Goal: Understand process/instructions: Learn how to perform a task or action

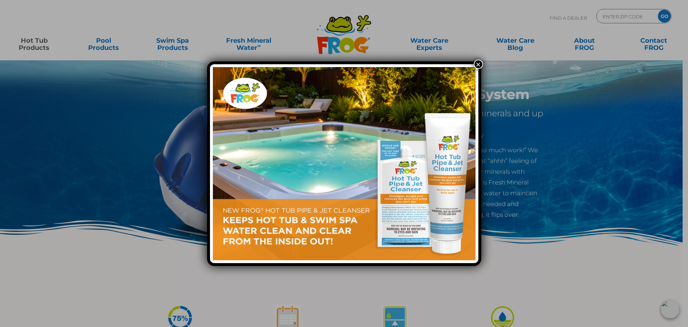
click at [478, 65] on button "×" at bounding box center [478, 64] width 9 height 9
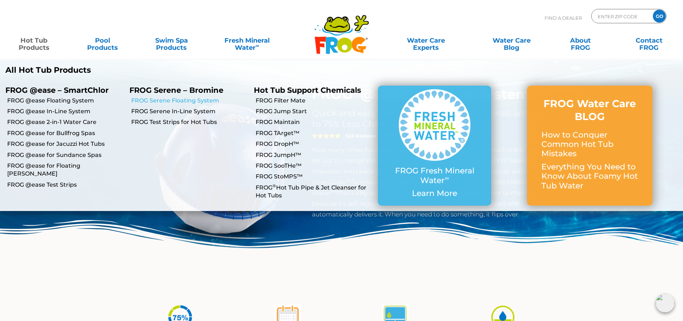
click at [164, 100] on link "FROG Serene Floating System" at bounding box center [189, 101] width 117 height 8
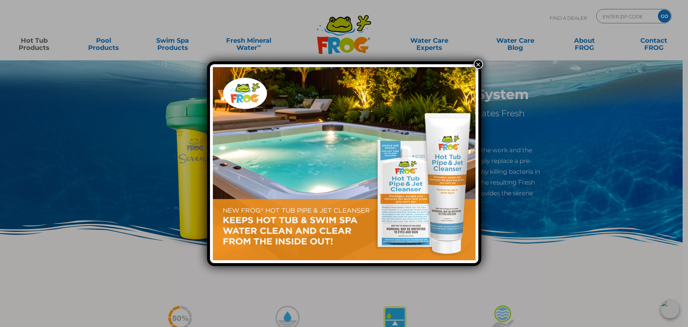
click at [478, 63] on button "×" at bounding box center [478, 64] width 9 height 9
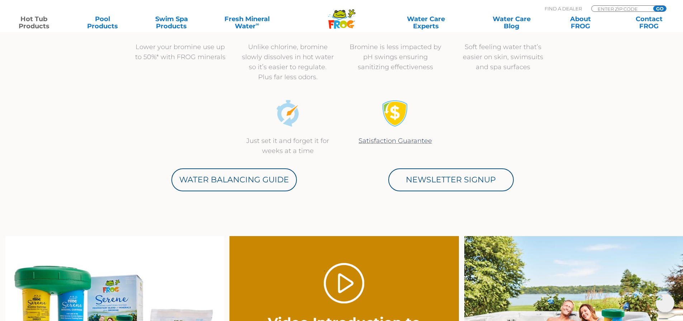
scroll to position [287, 0]
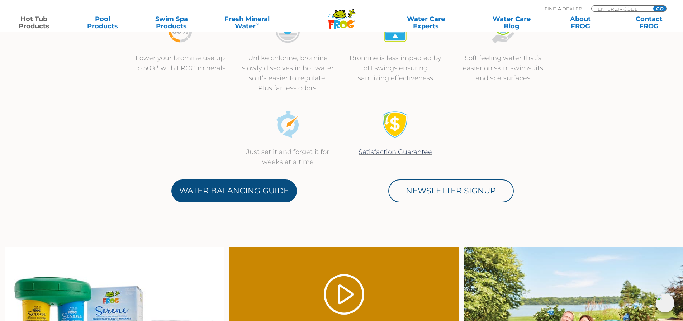
click at [255, 190] on link "Water Balancing Guide" at bounding box center [233, 191] width 125 height 23
